Goal: Transaction & Acquisition: Download file/media

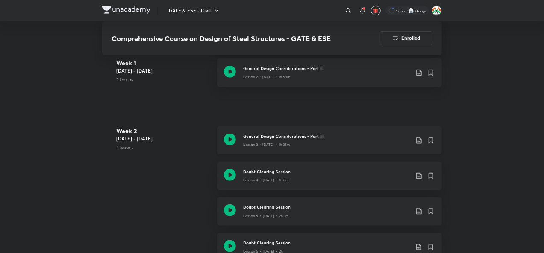
click at [418, 141] on icon at bounding box center [418, 140] width 7 height 7
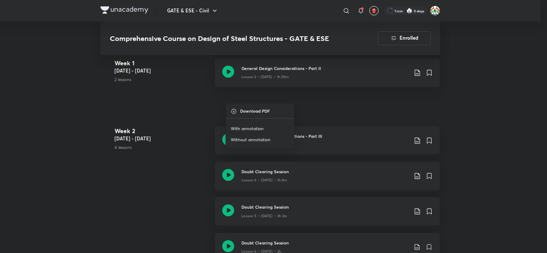
click at [256, 128] on p "With annotation" at bounding box center [247, 129] width 33 height 6
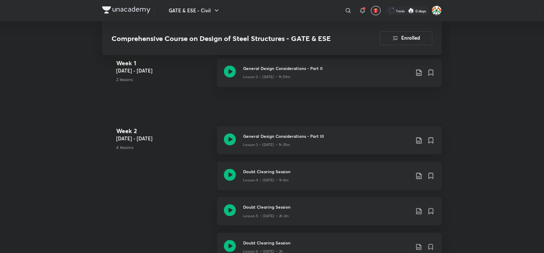
click at [417, 177] on icon at bounding box center [418, 176] width 7 height 7
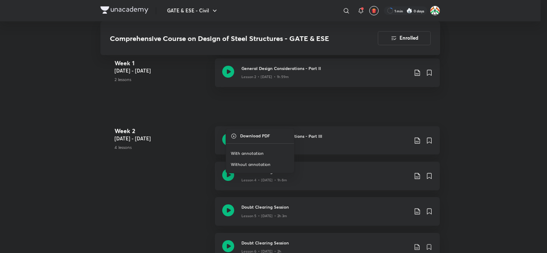
click at [248, 152] on p "With annotation" at bounding box center [247, 154] width 33 height 6
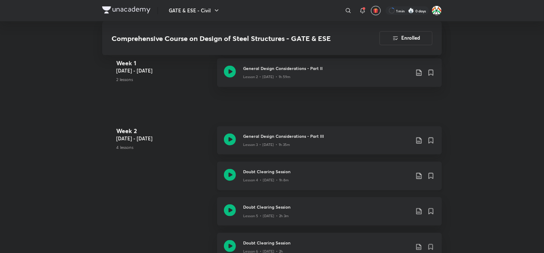
scroll to position [442, 0]
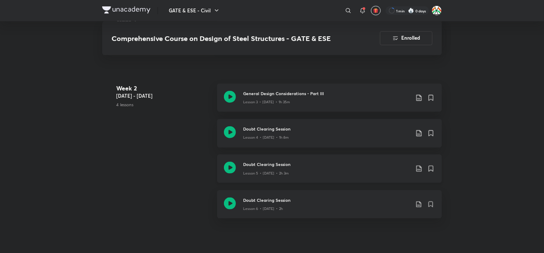
click at [419, 169] on icon at bounding box center [418, 168] width 7 height 7
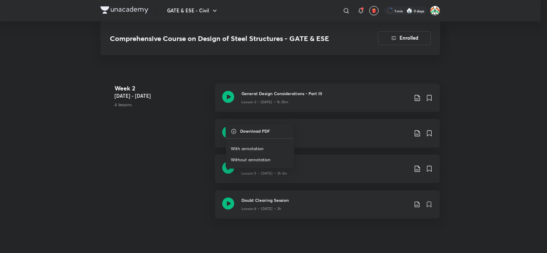
drag, startPoint x: 254, startPoint y: 148, endPoint x: 415, endPoint y: 221, distance: 177.3
click at [254, 148] on p "With annotation" at bounding box center [247, 149] width 33 height 6
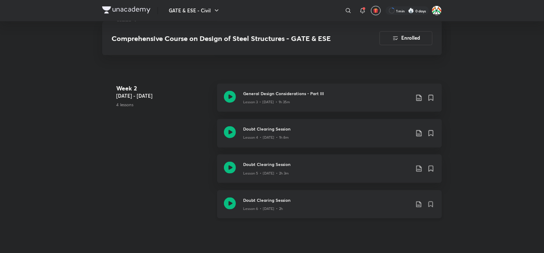
click at [419, 202] on icon at bounding box center [418, 204] width 7 height 7
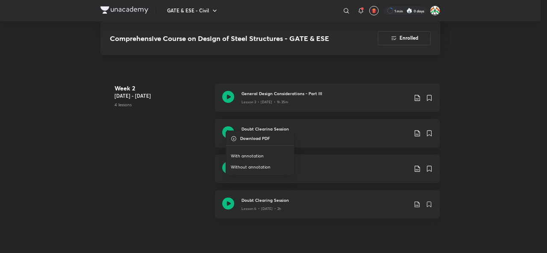
click at [257, 156] on p "With annotation" at bounding box center [247, 156] width 33 height 6
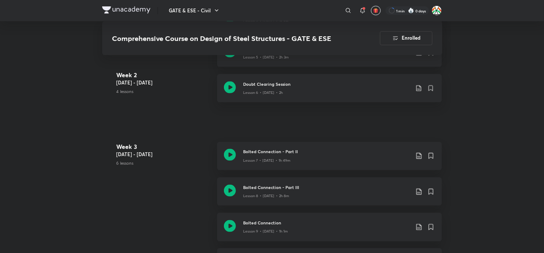
scroll to position [570, 0]
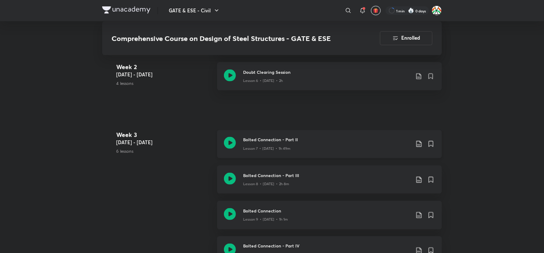
click at [419, 144] on icon at bounding box center [418, 144] width 7 height 7
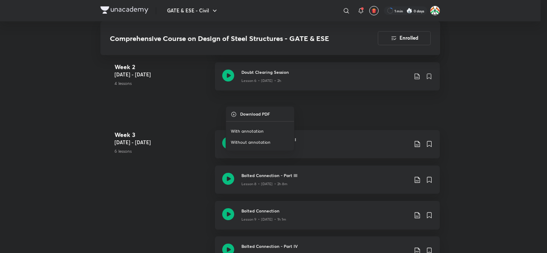
click at [262, 129] on li "With annotation" at bounding box center [260, 131] width 68 height 11
click at [527, 58] on div at bounding box center [273, 126] width 547 height 253
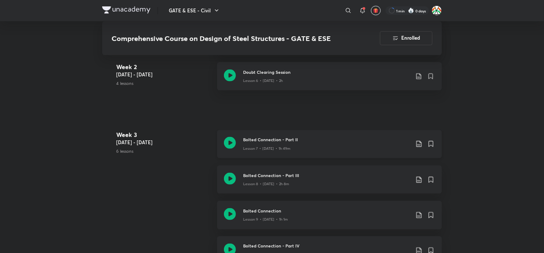
click at [420, 144] on icon at bounding box center [418, 144] width 7 height 7
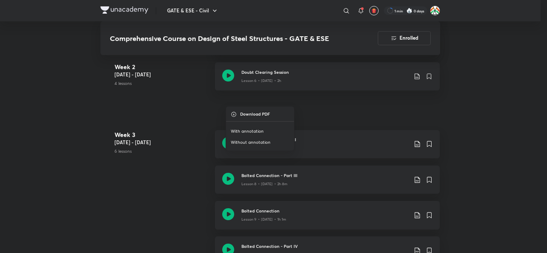
click at [261, 131] on p "With annotation" at bounding box center [247, 132] width 33 height 6
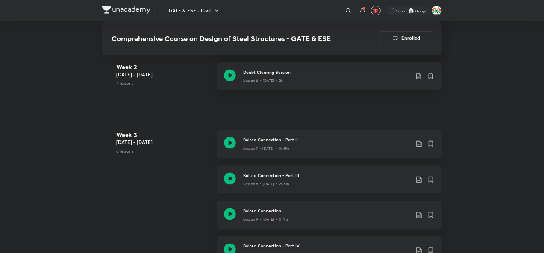
click at [421, 181] on icon at bounding box center [418, 180] width 5 height 6
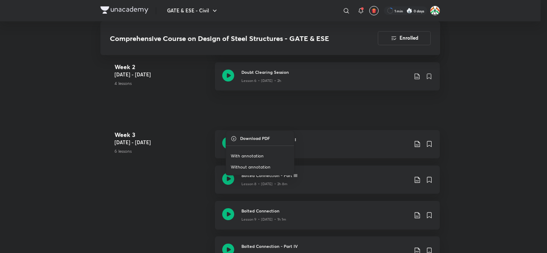
click at [261, 153] on p "With annotation" at bounding box center [247, 156] width 33 height 6
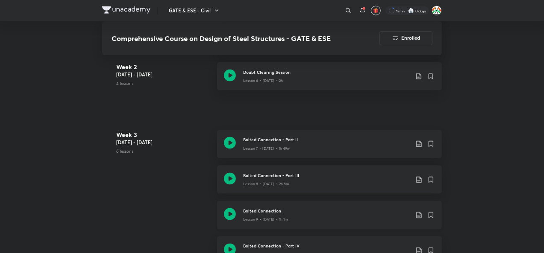
click at [420, 217] on icon at bounding box center [418, 215] width 7 height 7
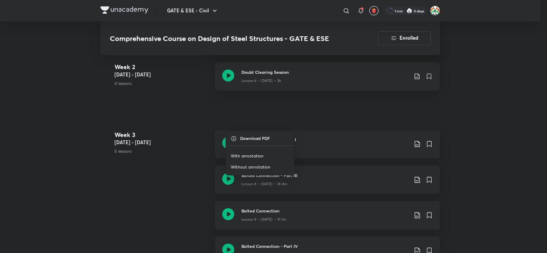
drag, startPoint x: 244, startPoint y: 153, endPoint x: 337, endPoint y: 179, distance: 96.2
click at [245, 153] on p "With annotation" at bounding box center [247, 156] width 33 height 6
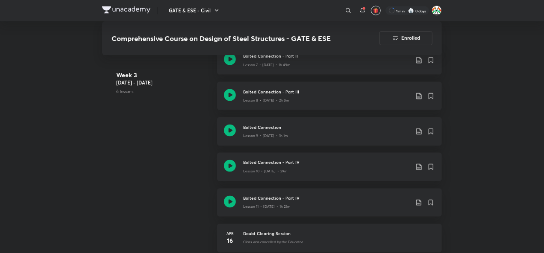
scroll to position [655, 0]
click at [417, 164] on icon at bounding box center [418, 165] width 7 height 7
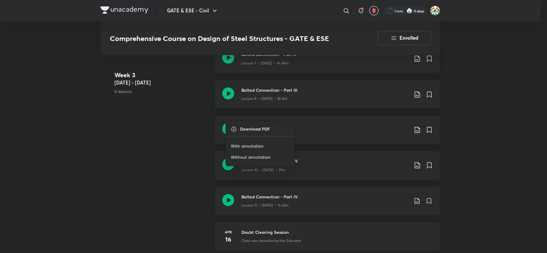
click at [253, 145] on p "With annotation" at bounding box center [247, 147] width 33 height 6
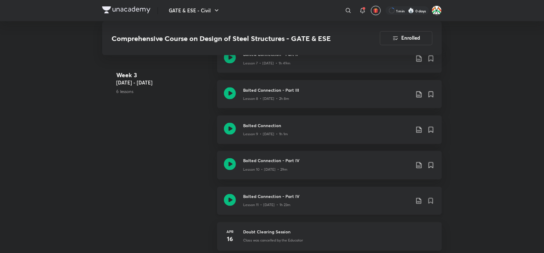
click at [418, 203] on icon at bounding box center [418, 201] width 7 height 7
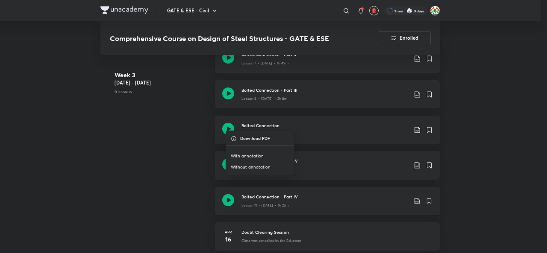
click at [257, 155] on p "With annotation" at bounding box center [247, 156] width 33 height 6
